Goal: Information Seeking & Learning: Learn about a topic

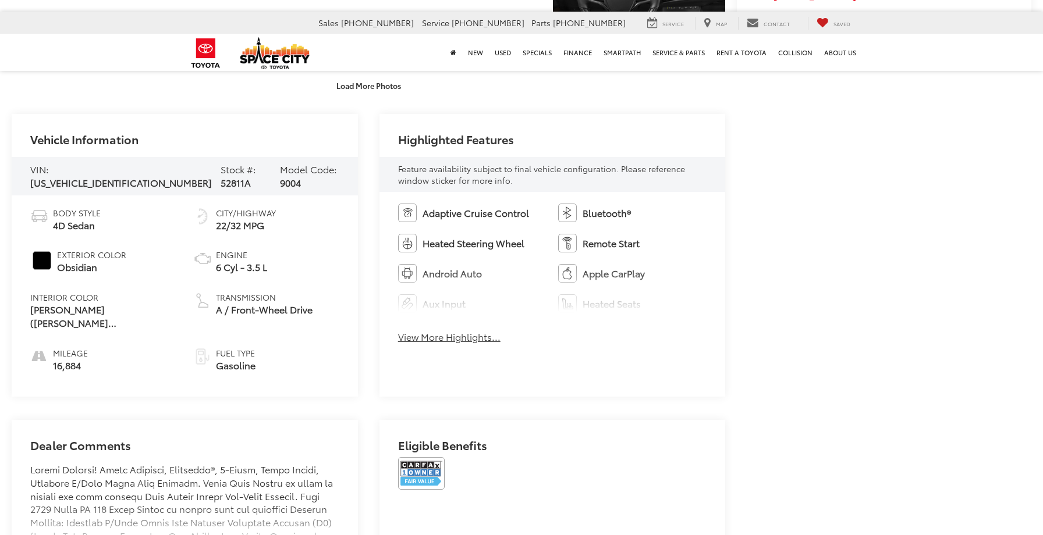
scroll to position [570, 0]
